Goal: Find specific page/section: Find specific page/section

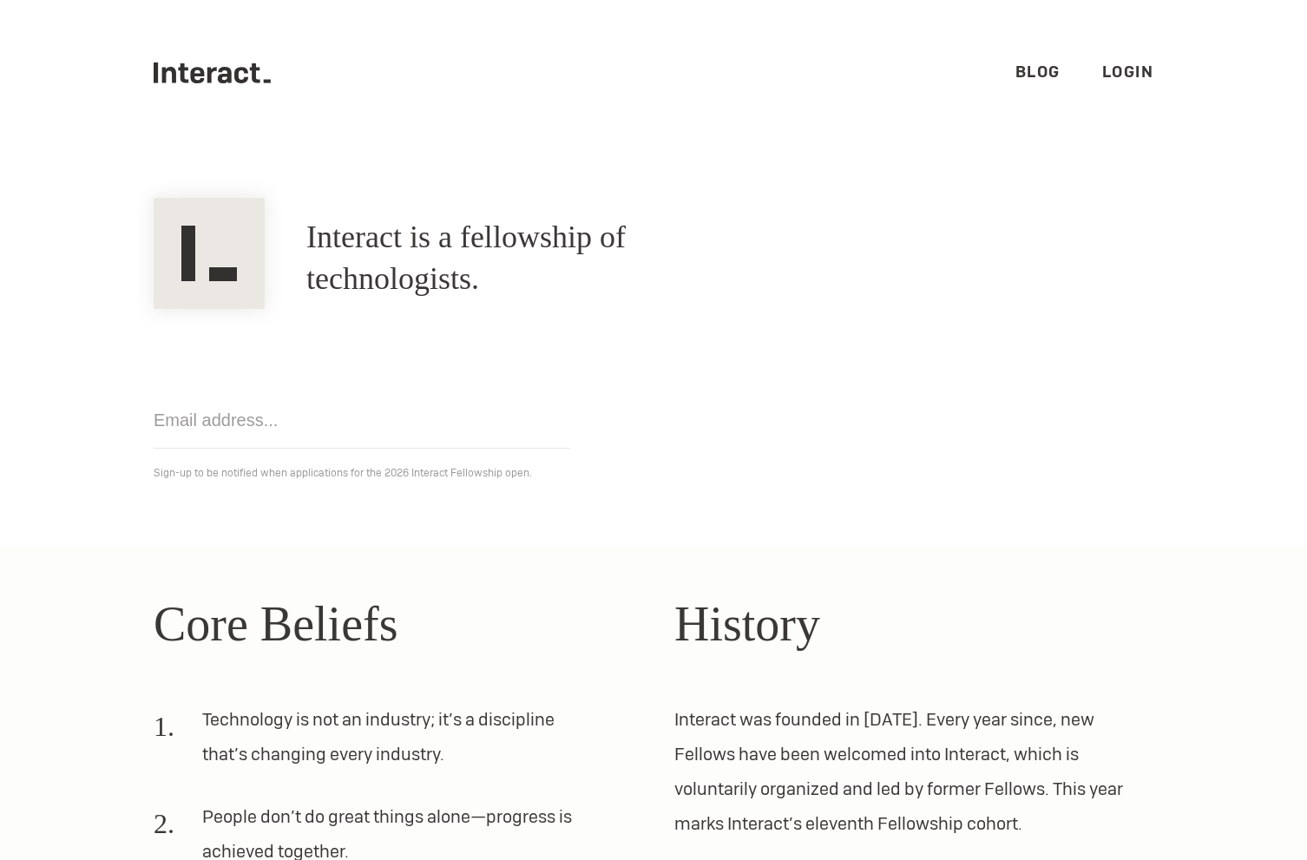
click at [1127, 73] on link "Login" at bounding box center [1128, 72] width 52 height 20
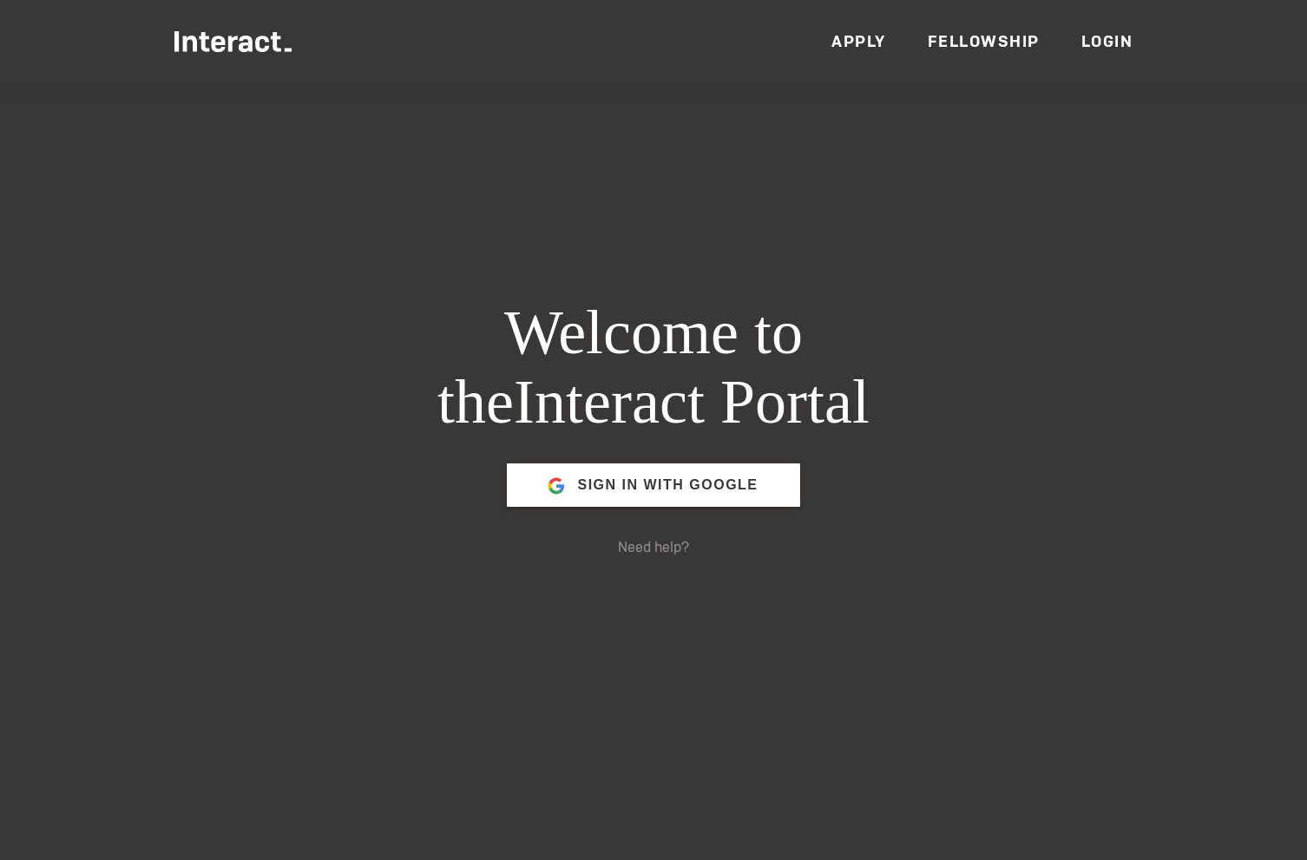
click at [874, 41] on link "Apply" at bounding box center [858, 41] width 55 height 20
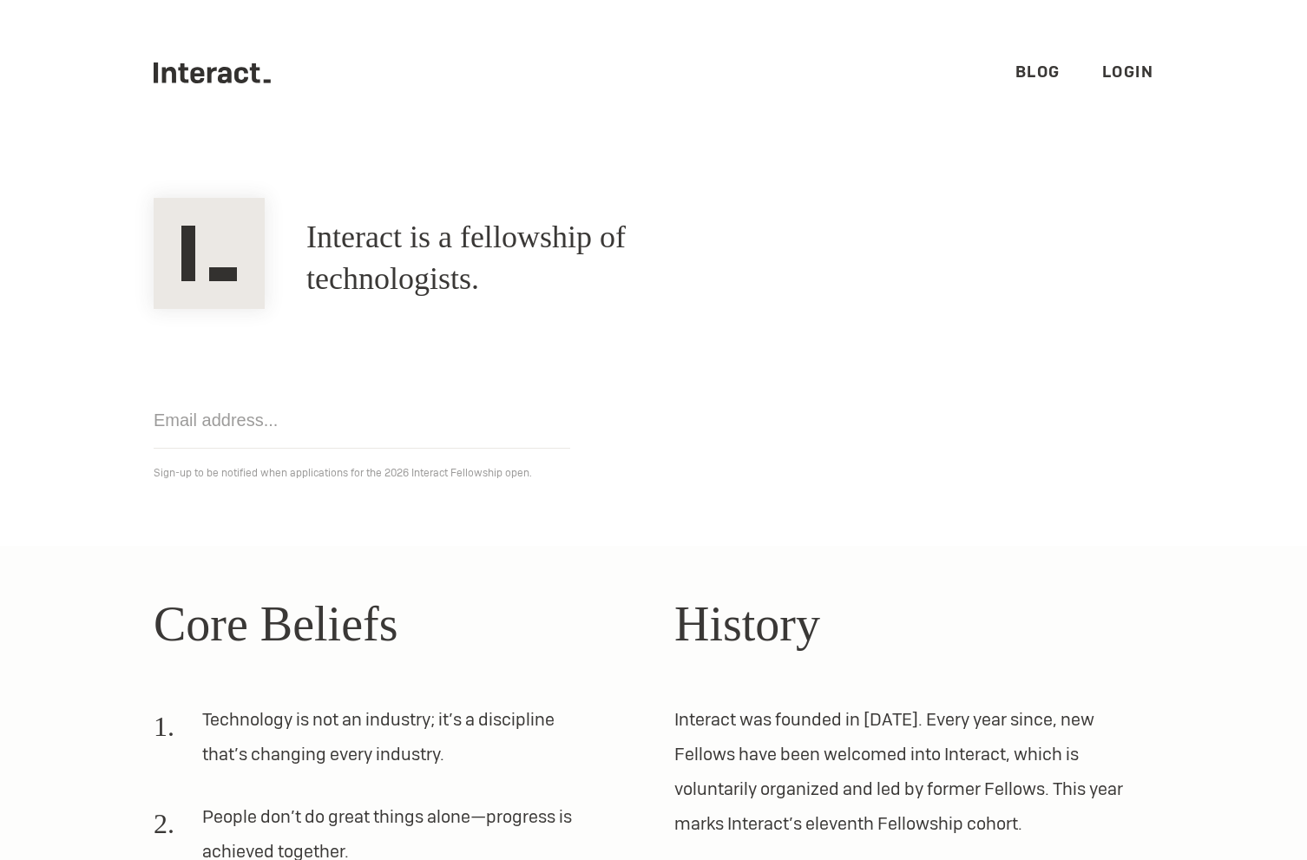
click at [1113, 73] on link "Login" at bounding box center [1128, 72] width 52 height 20
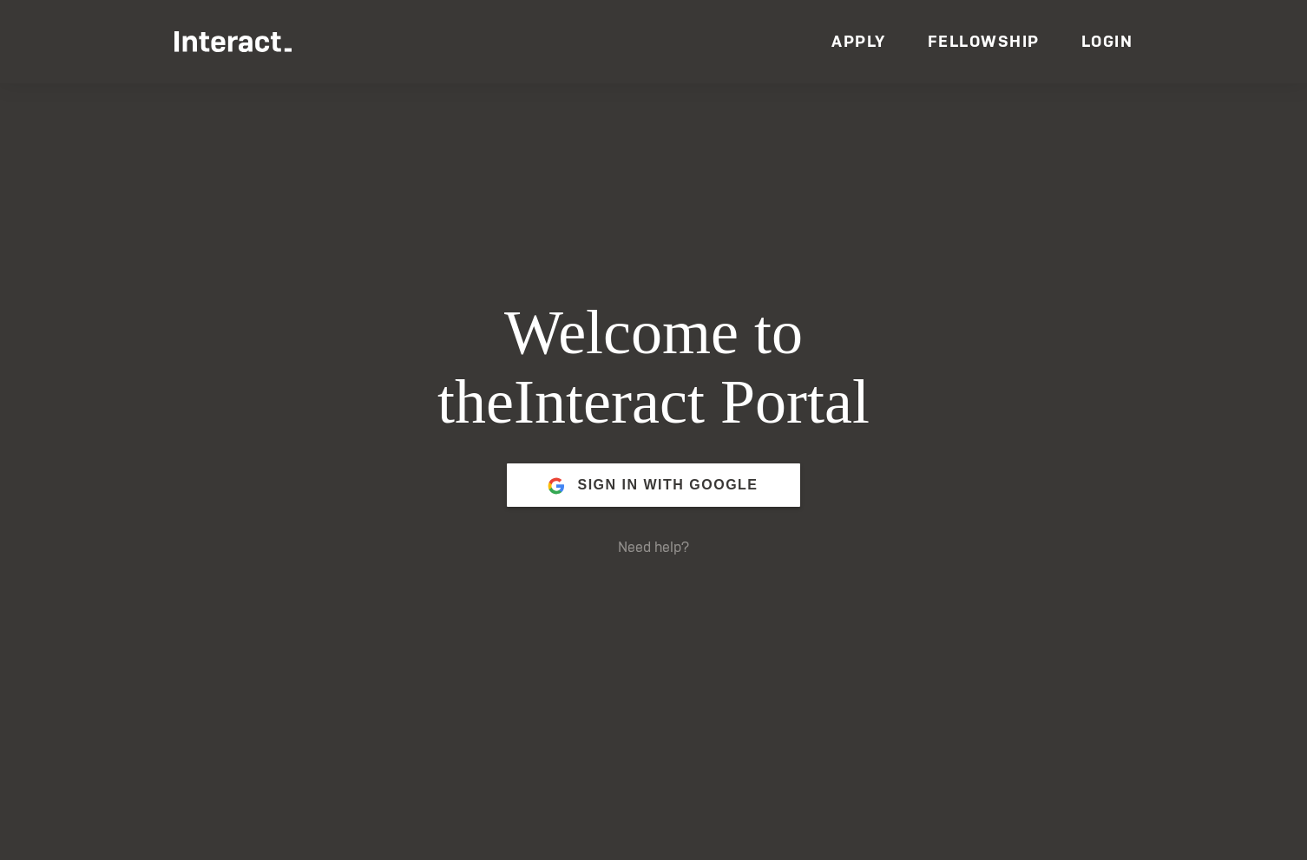
click at [1011, 48] on link "Fellowship" at bounding box center [984, 41] width 112 height 20
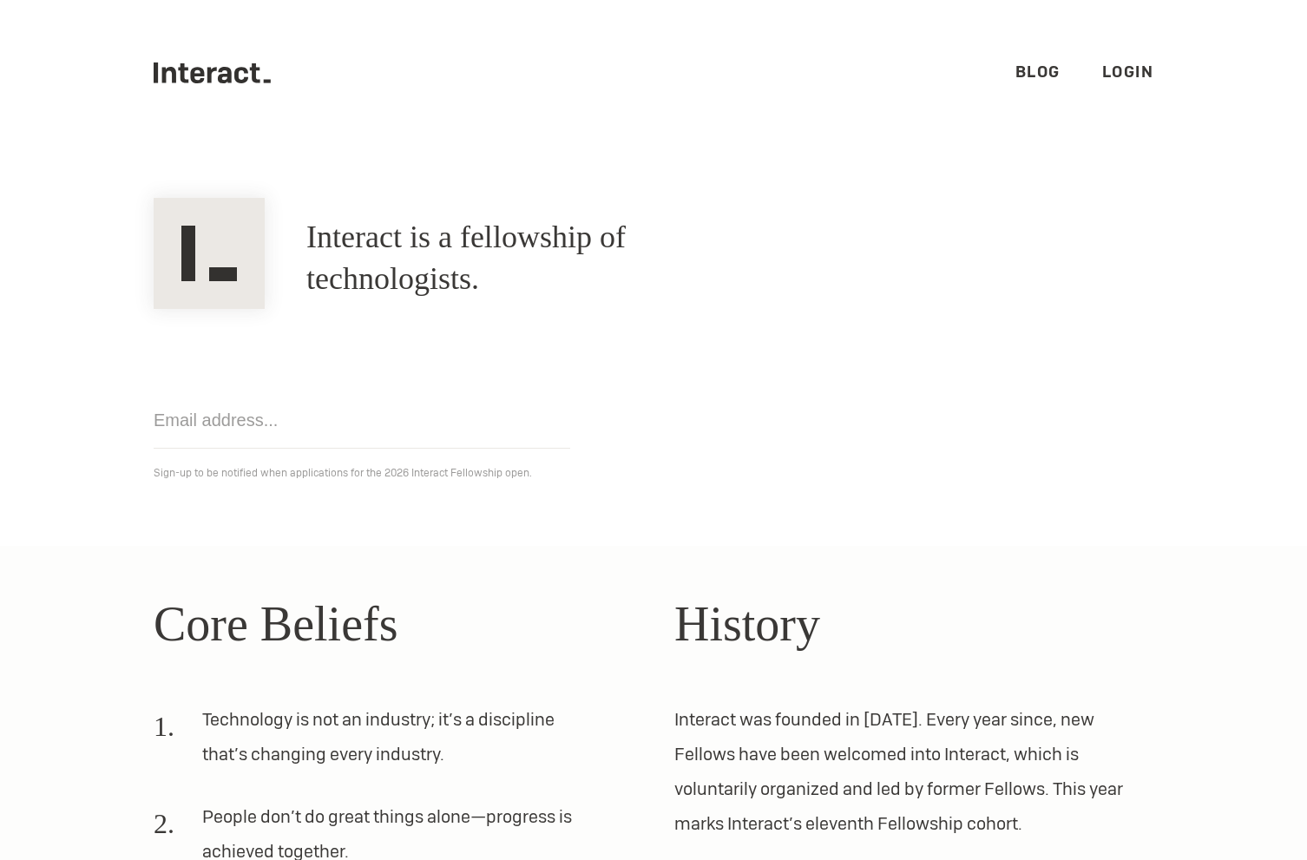
click at [1036, 68] on link "Blog" at bounding box center [1037, 72] width 45 height 20
